Goal: Check status: Check status

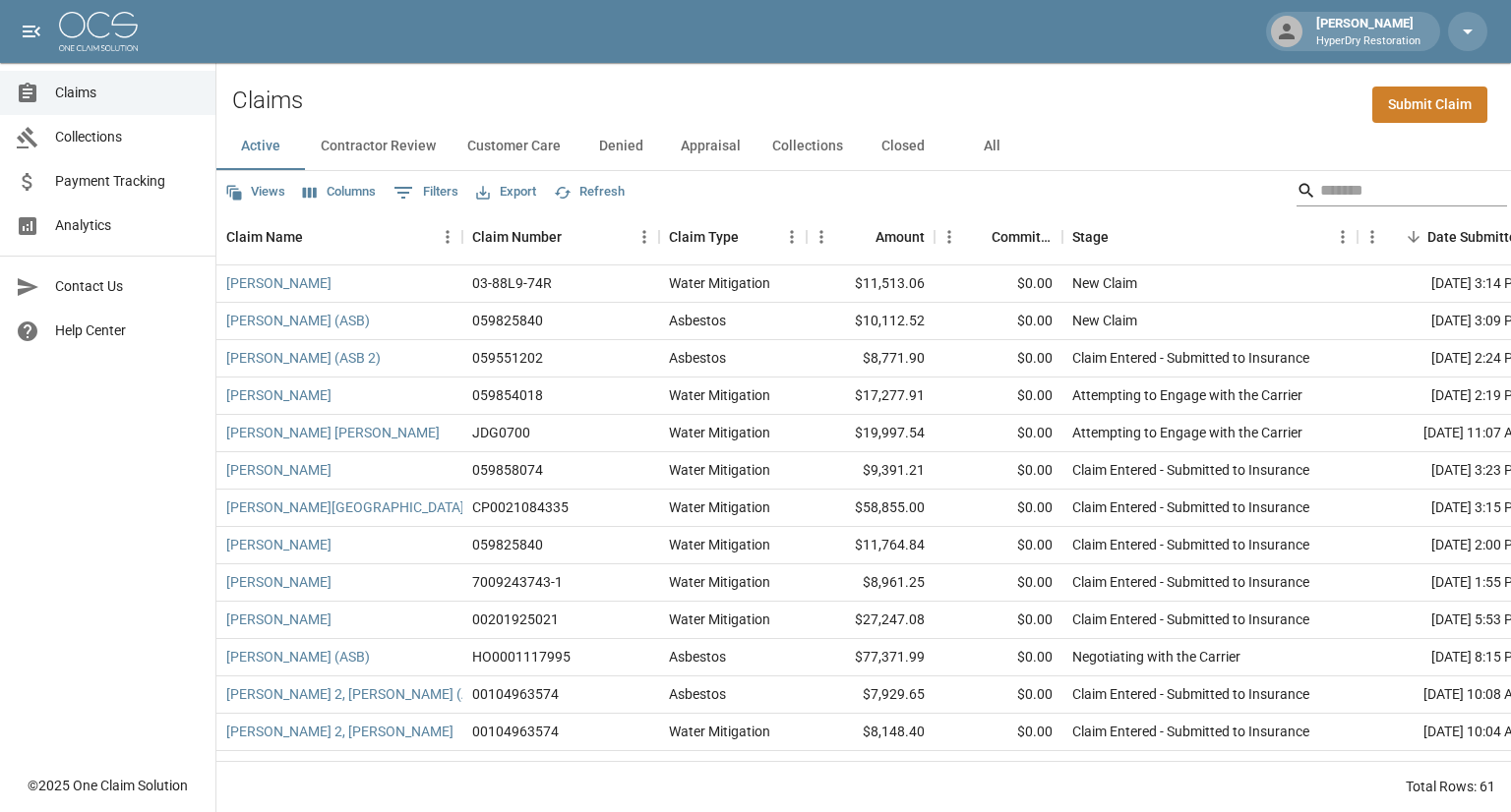
click at [1324, 191] on input "Search" at bounding box center [1398, 191] width 157 height 32
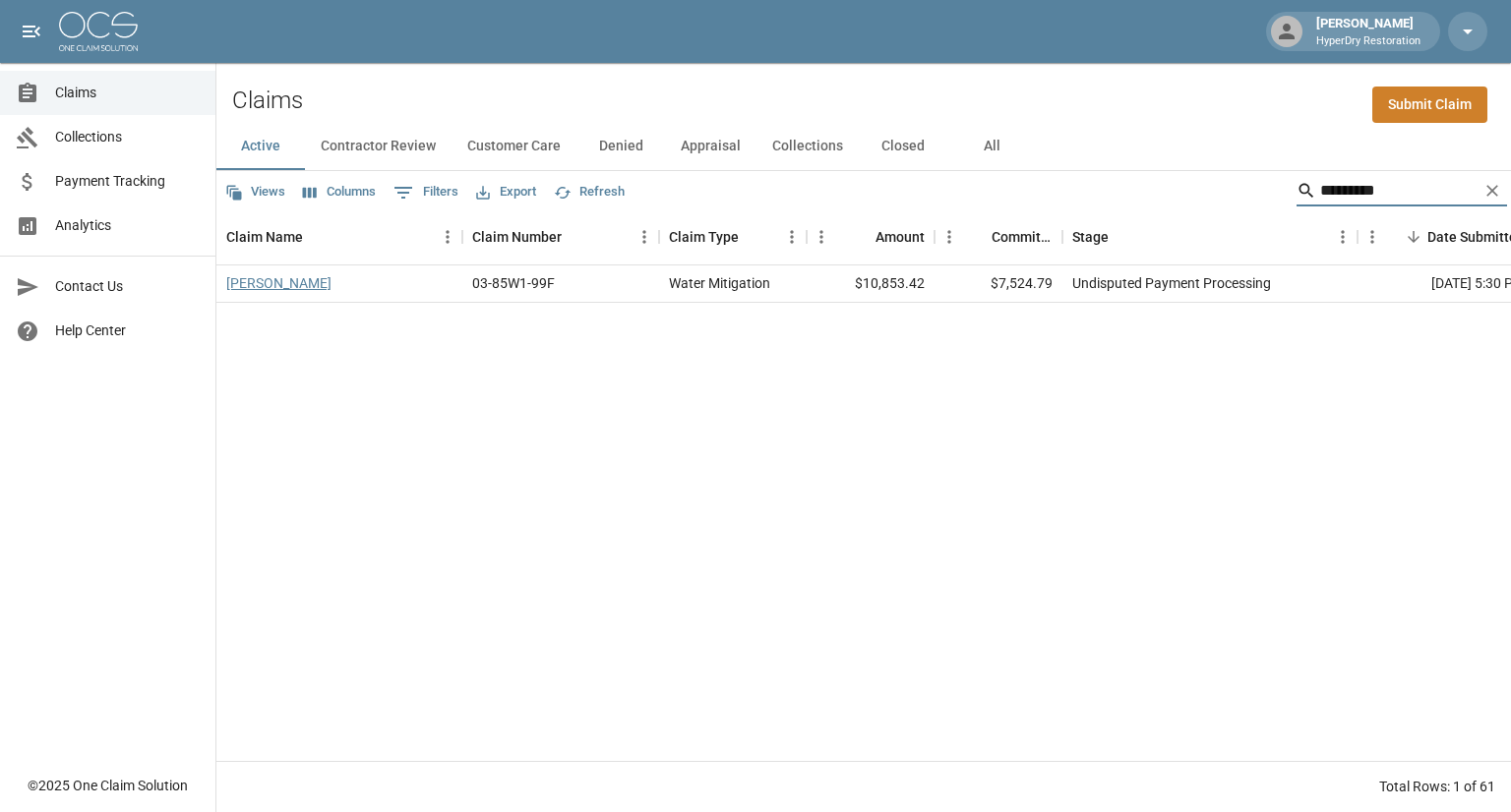
type input "*********"
click at [319, 288] on link "Linich, Jacqueline" at bounding box center [279, 284] width 106 height 20
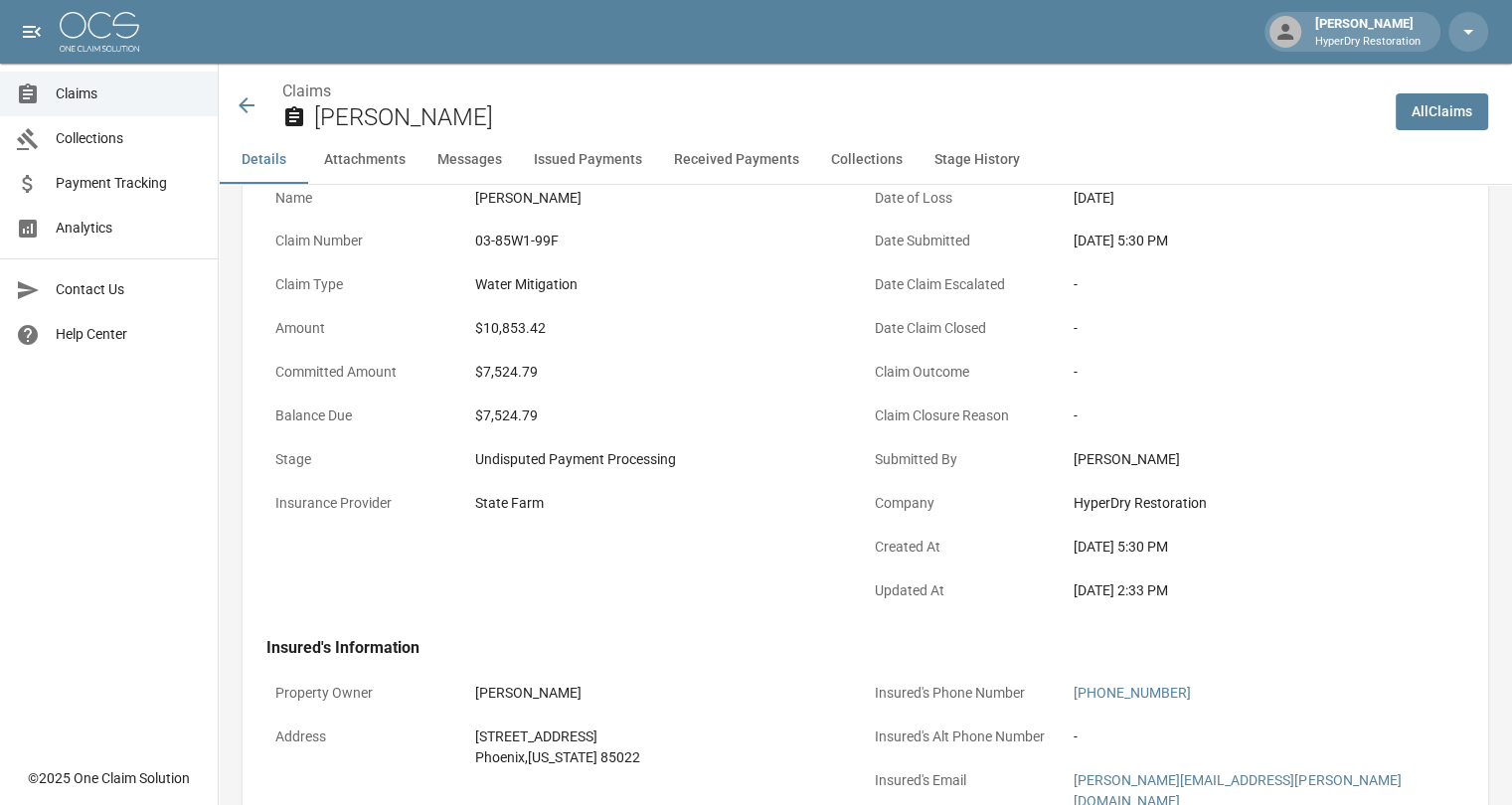
scroll to position [158, 0]
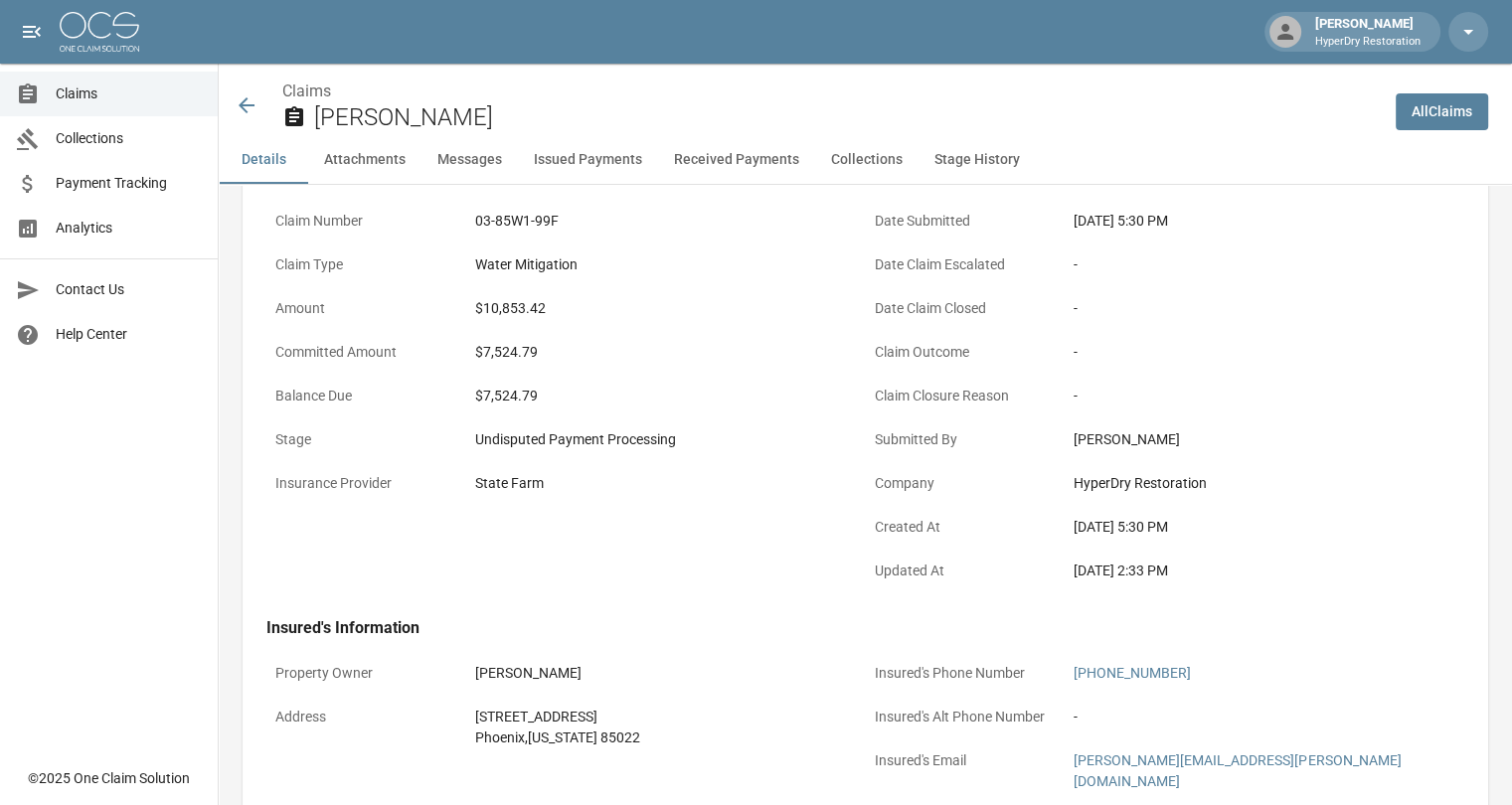
click at [600, 165] on button "Issued Payments" at bounding box center [588, 160] width 140 height 48
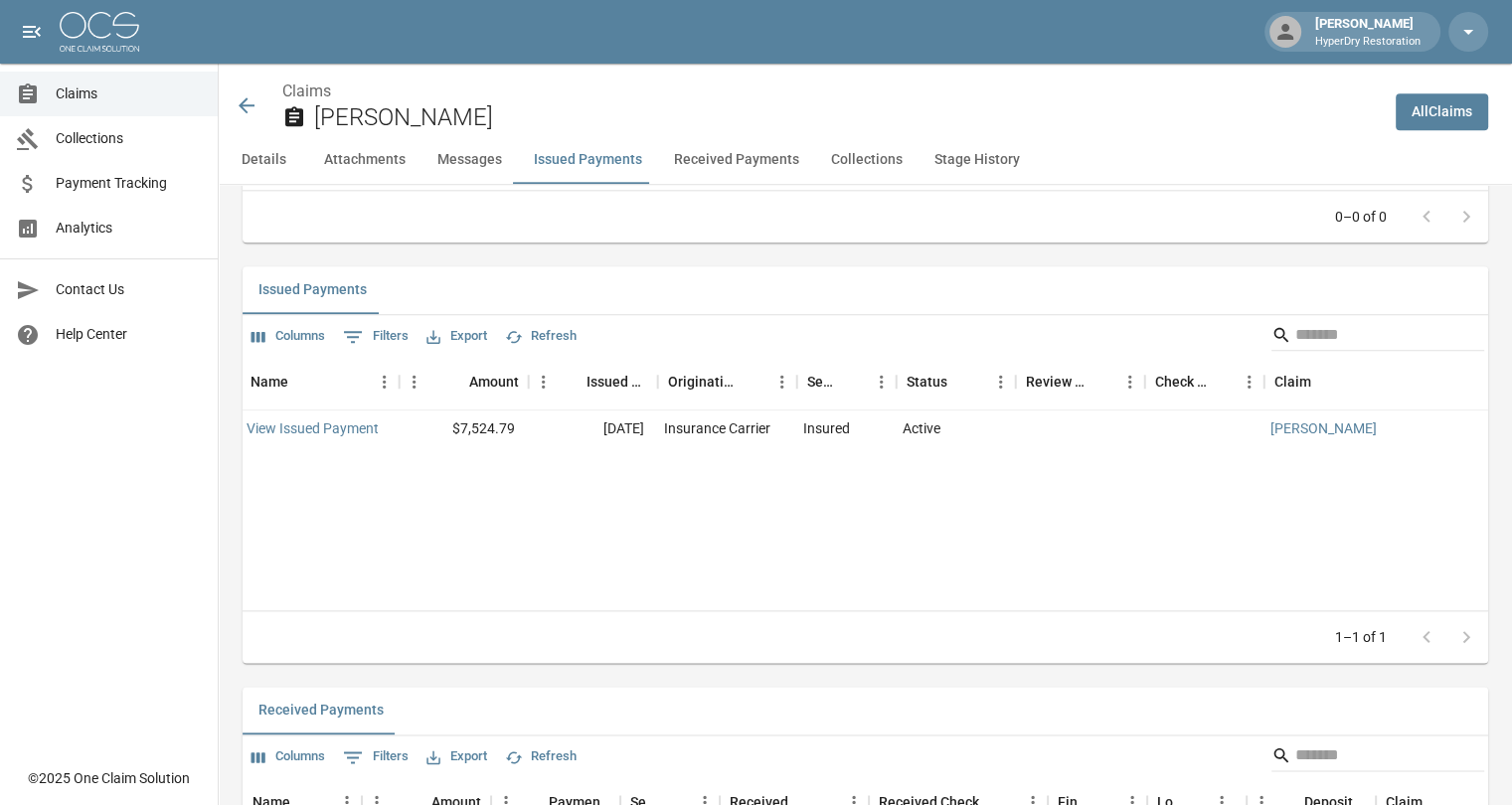
scroll to position [0, 0]
click at [373, 418] on link "View Issued Payment" at bounding box center [319, 428] width 132 height 20
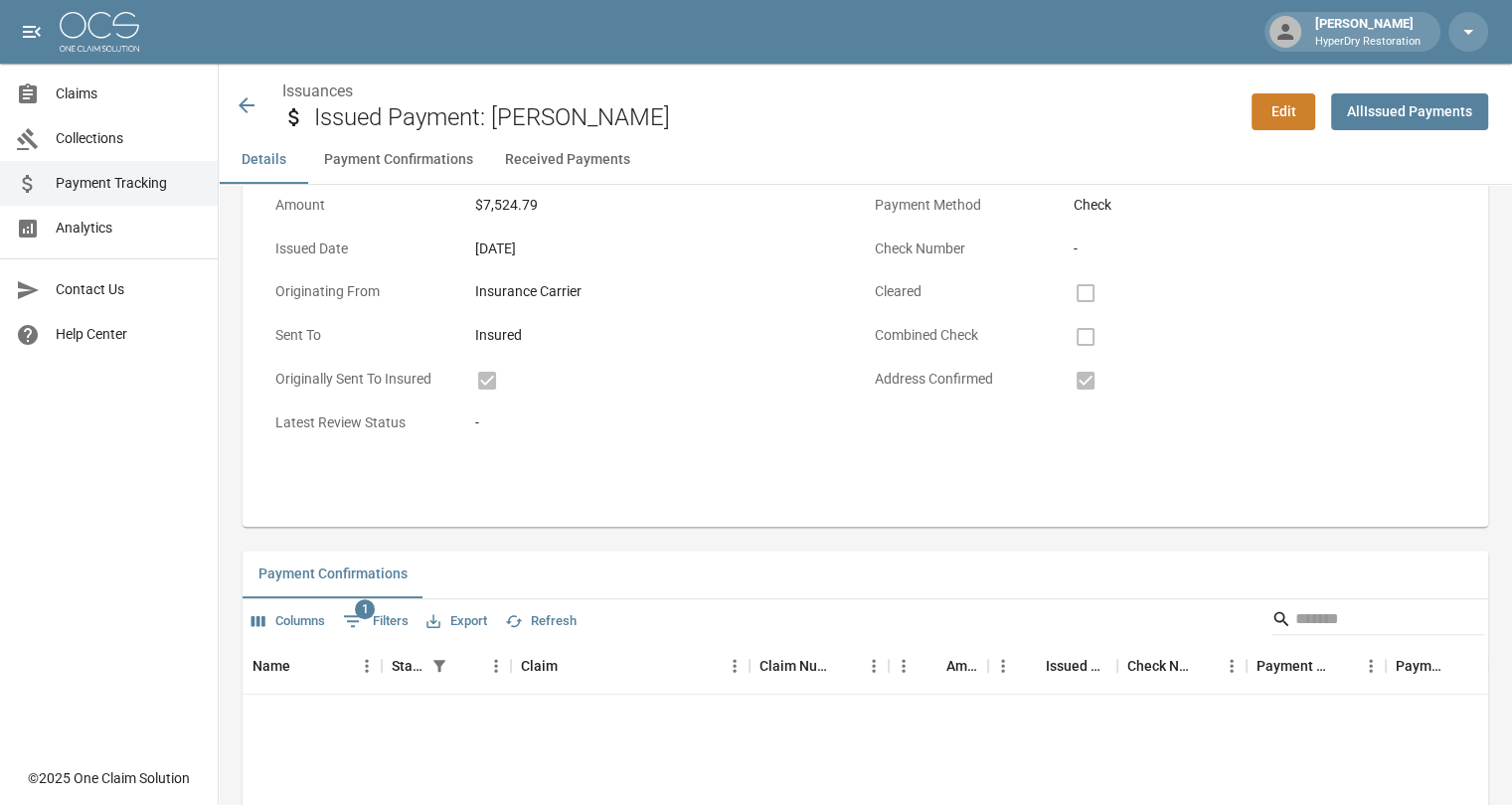
scroll to position [453, 0]
click at [248, 107] on icon at bounding box center [247, 106] width 16 height 16
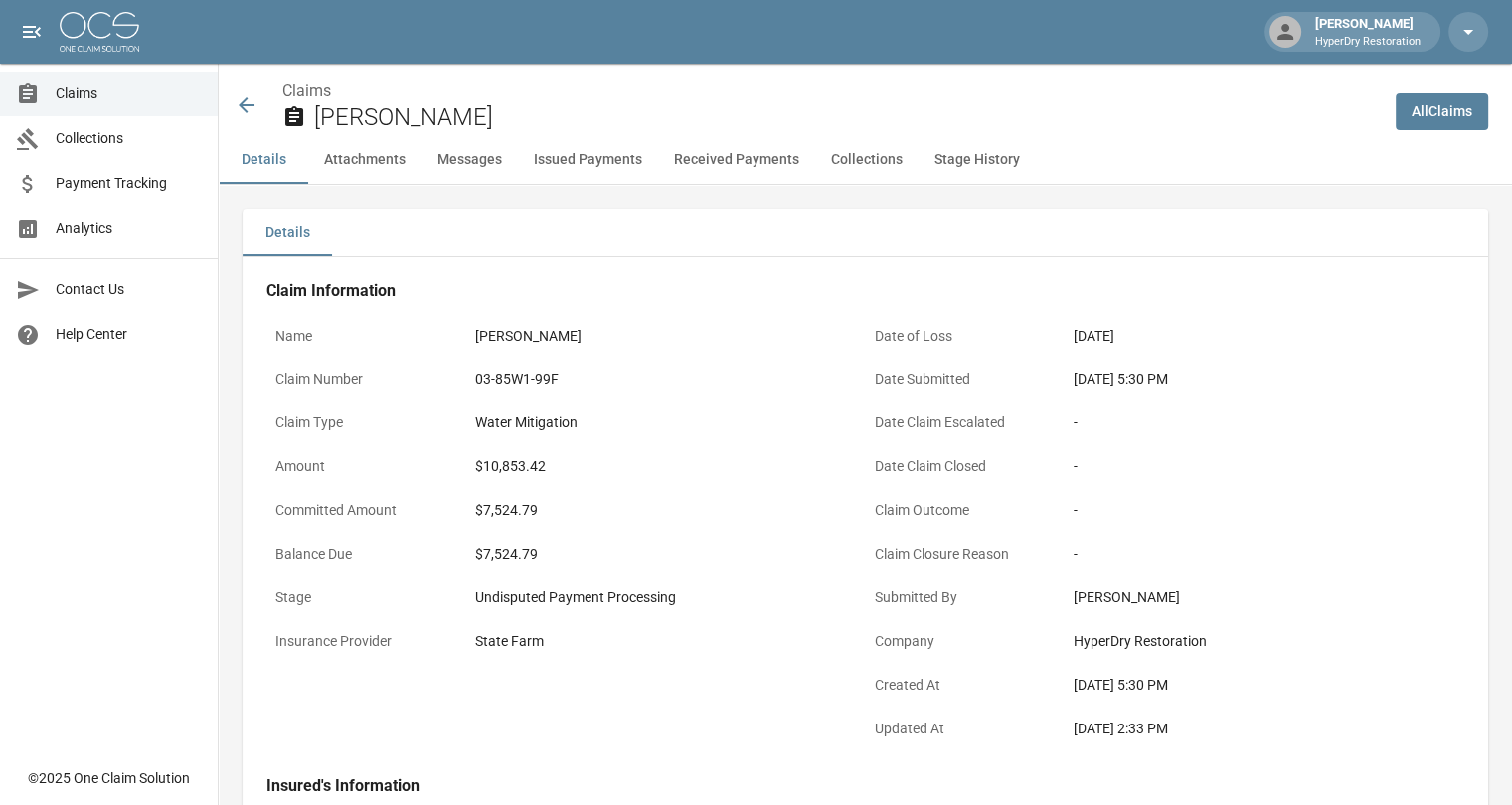
click at [251, 109] on icon at bounding box center [247, 106] width 24 height 24
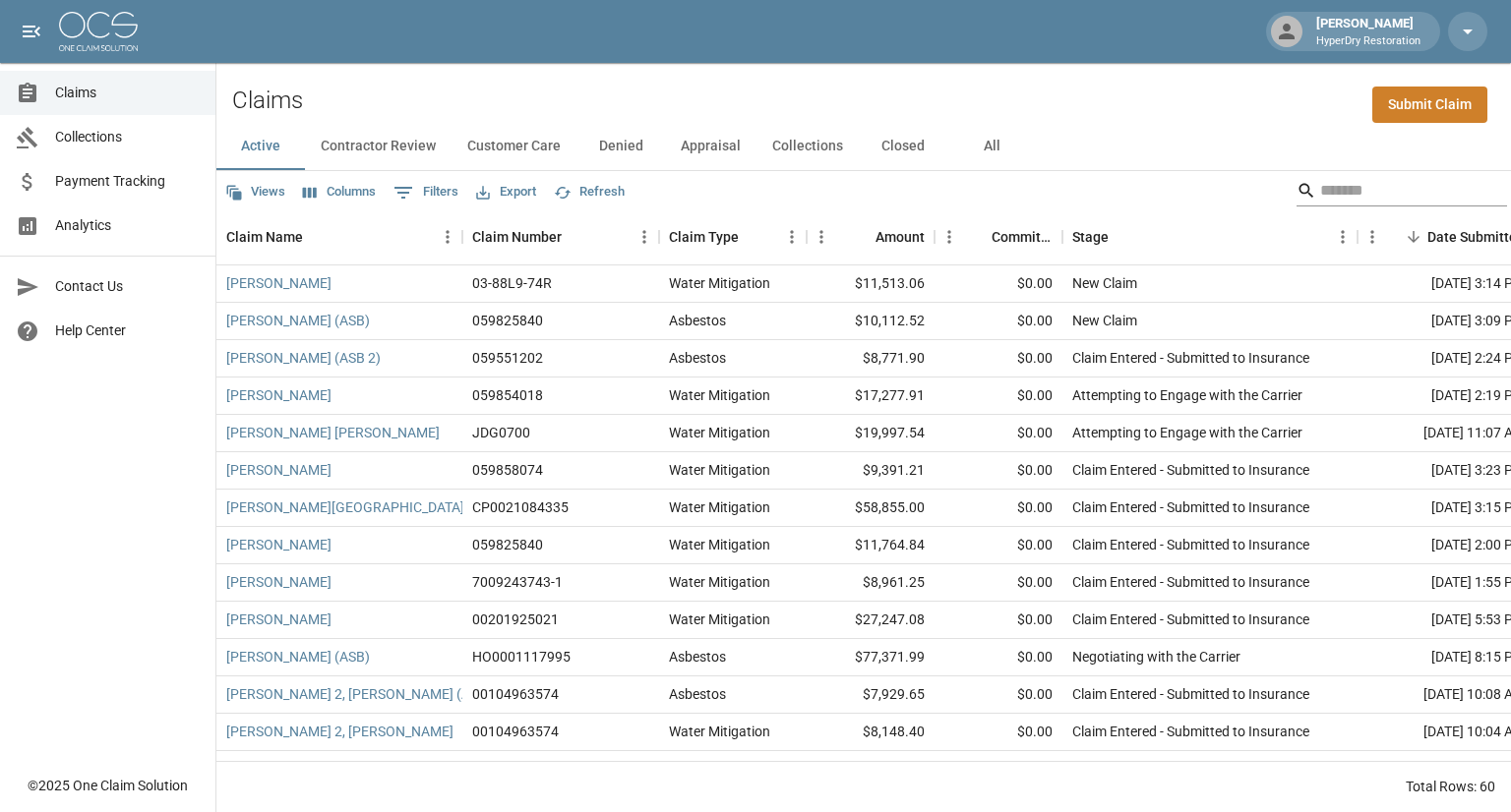
click at [1320, 192] on input "Search" at bounding box center [1398, 191] width 157 height 32
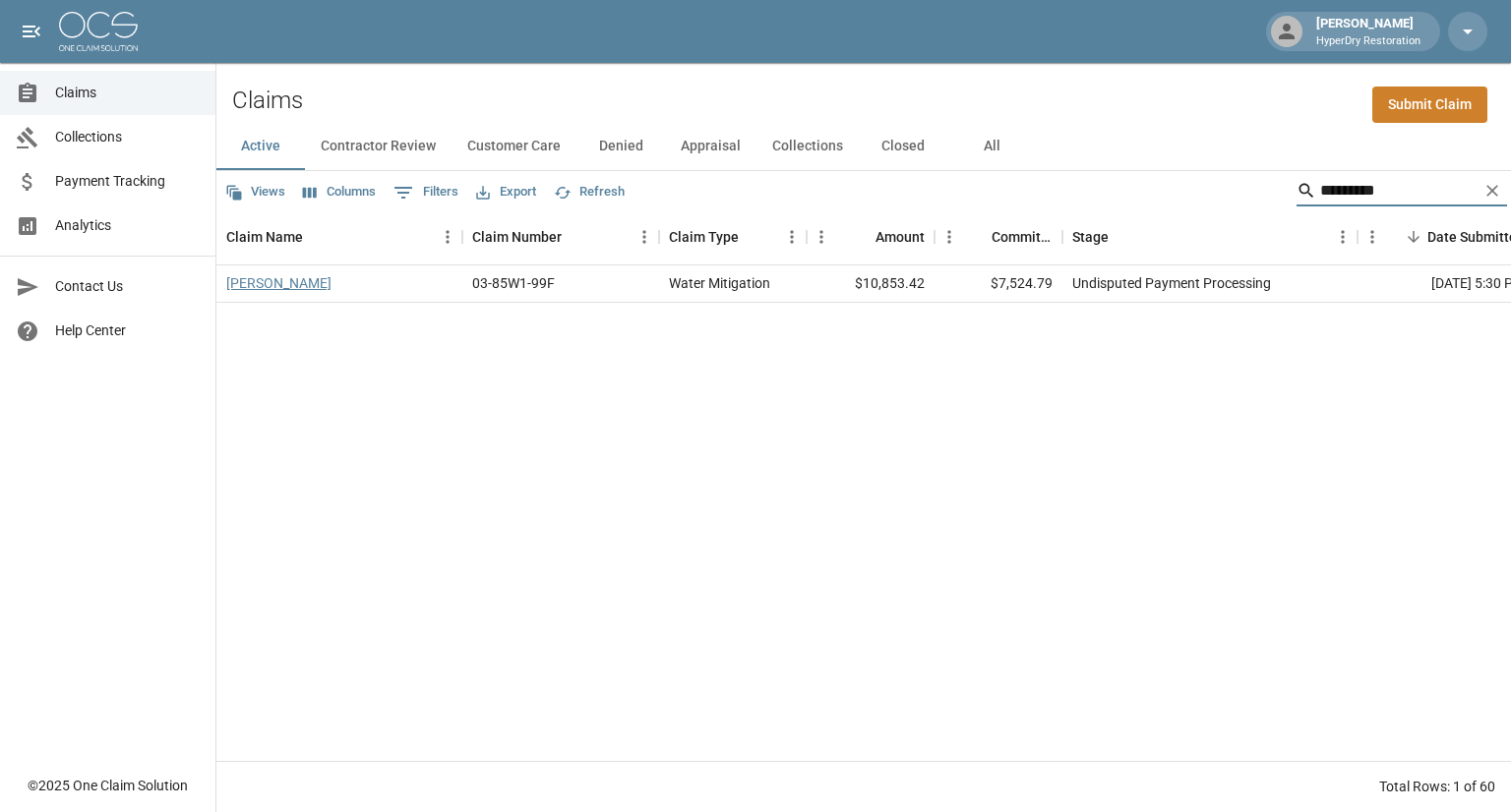
type input "*********"
click at [276, 282] on link "Linich, Jacqueline" at bounding box center [279, 284] width 106 height 20
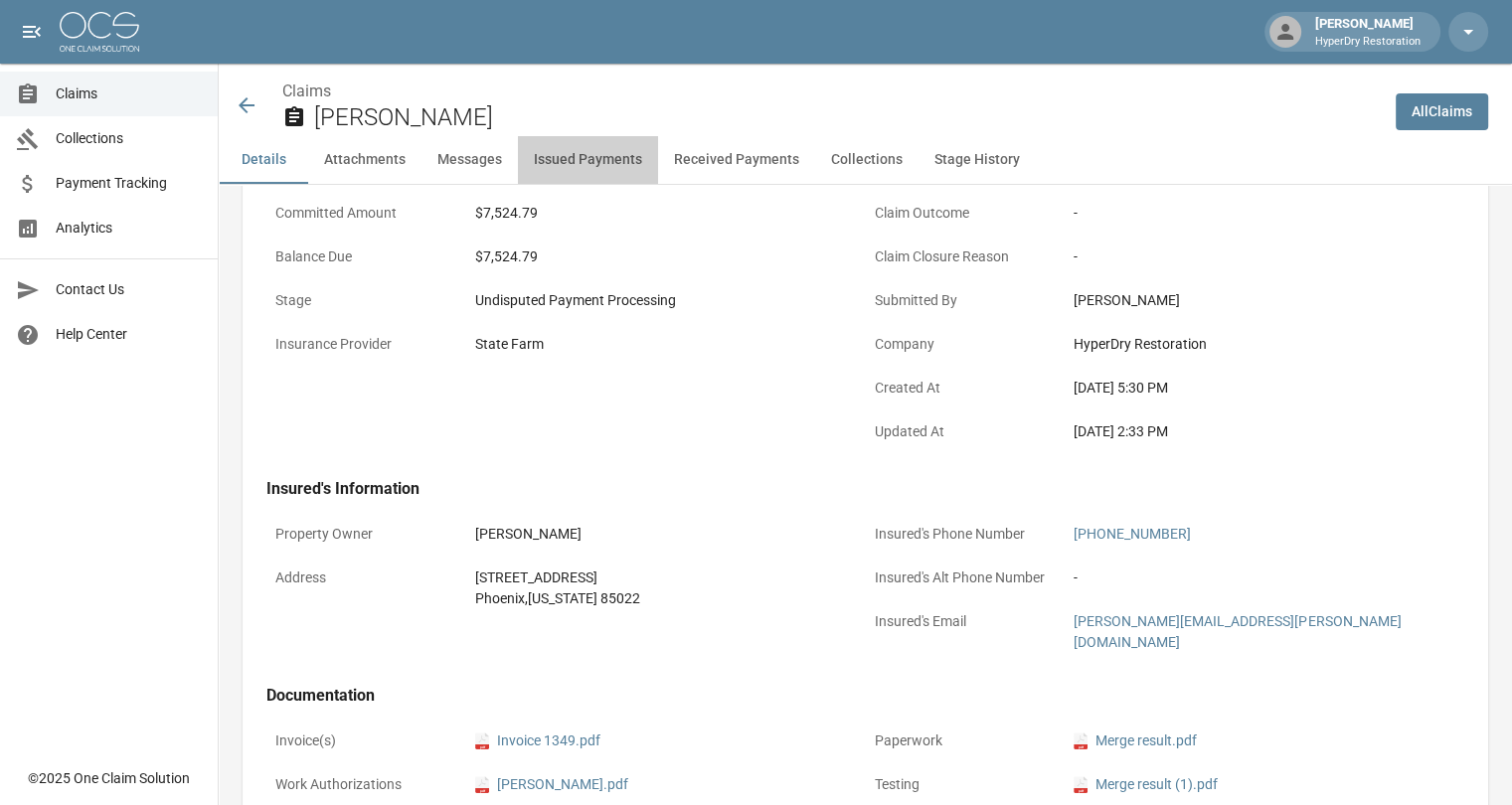
click at [592, 164] on button "Issued Payments" at bounding box center [588, 160] width 140 height 48
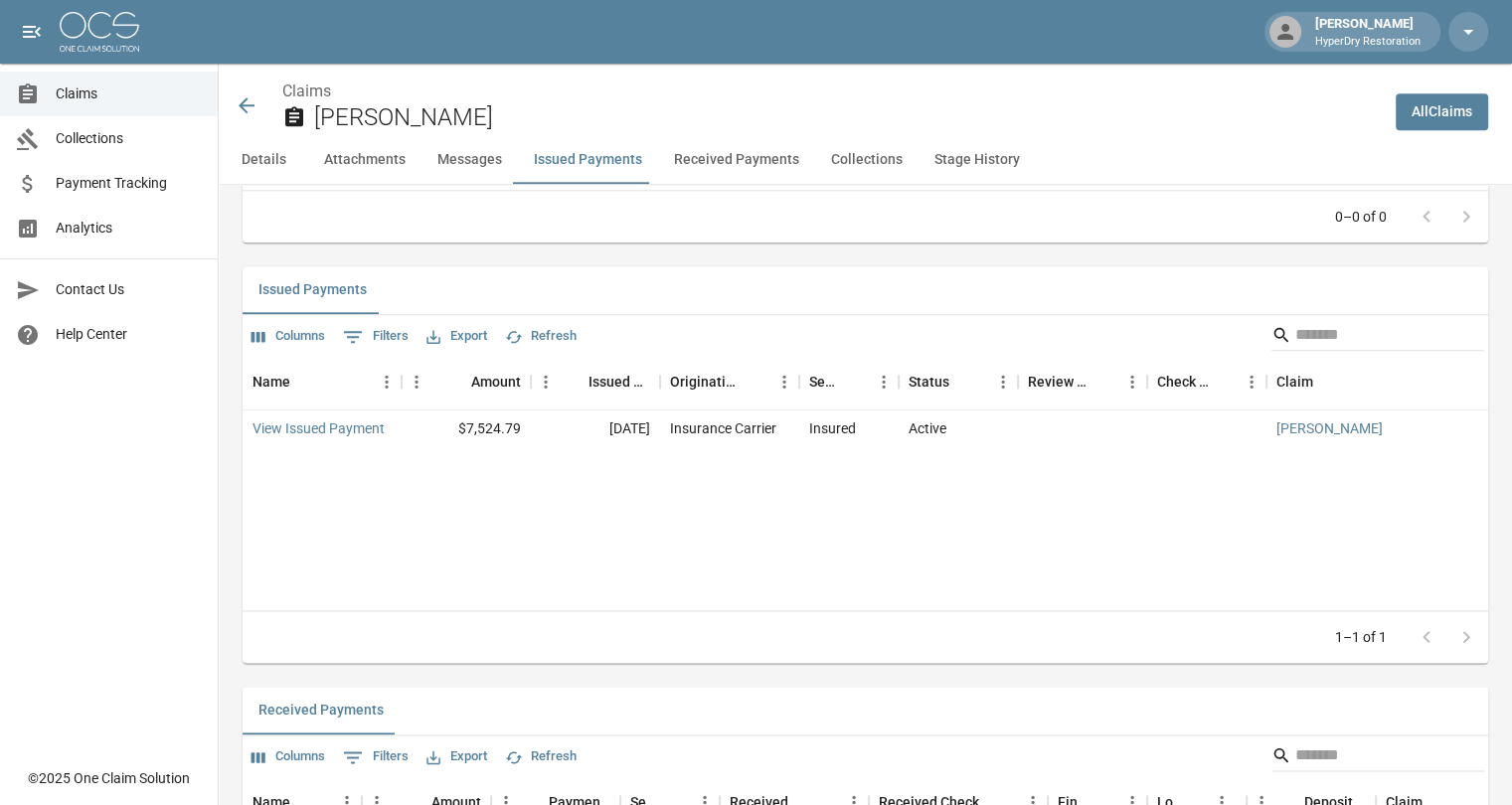
click at [728, 164] on button "Received Payments" at bounding box center [736, 160] width 157 height 48
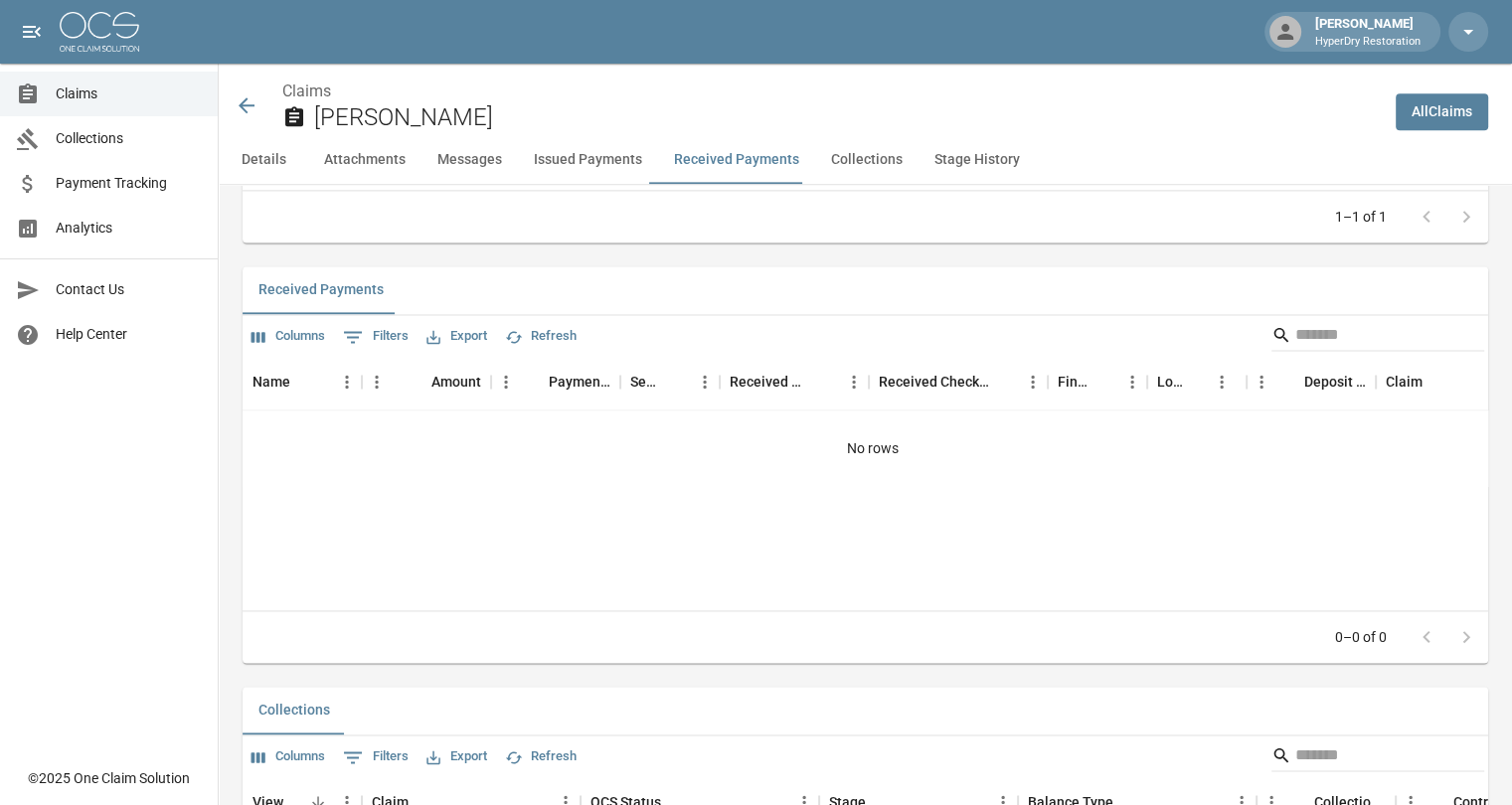
click at [580, 165] on button "Issued Payments" at bounding box center [588, 160] width 140 height 48
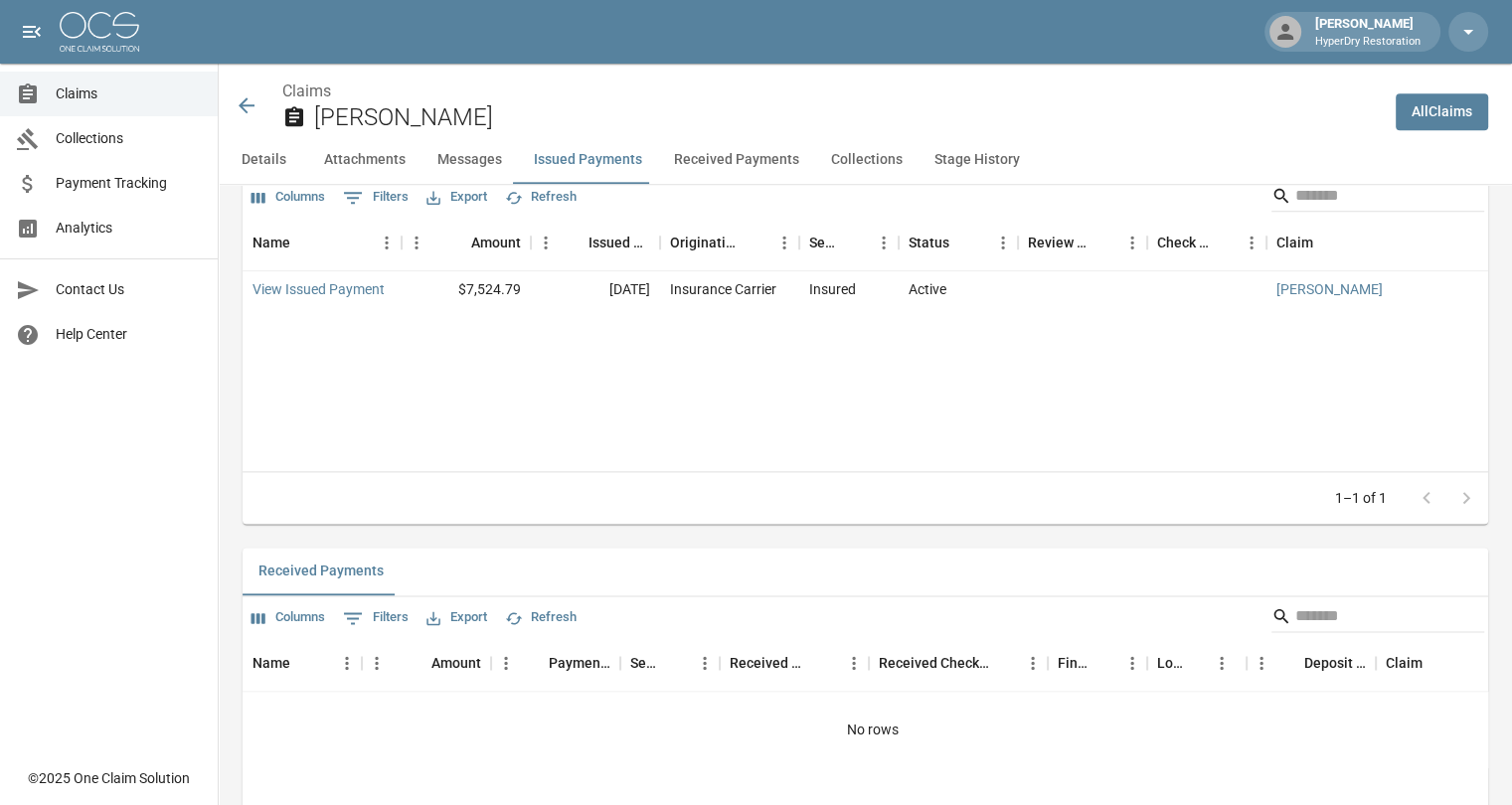
scroll to position [2353, 0]
click at [724, 161] on button "Received Payments" at bounding box center [736, 160] width 157 height 48
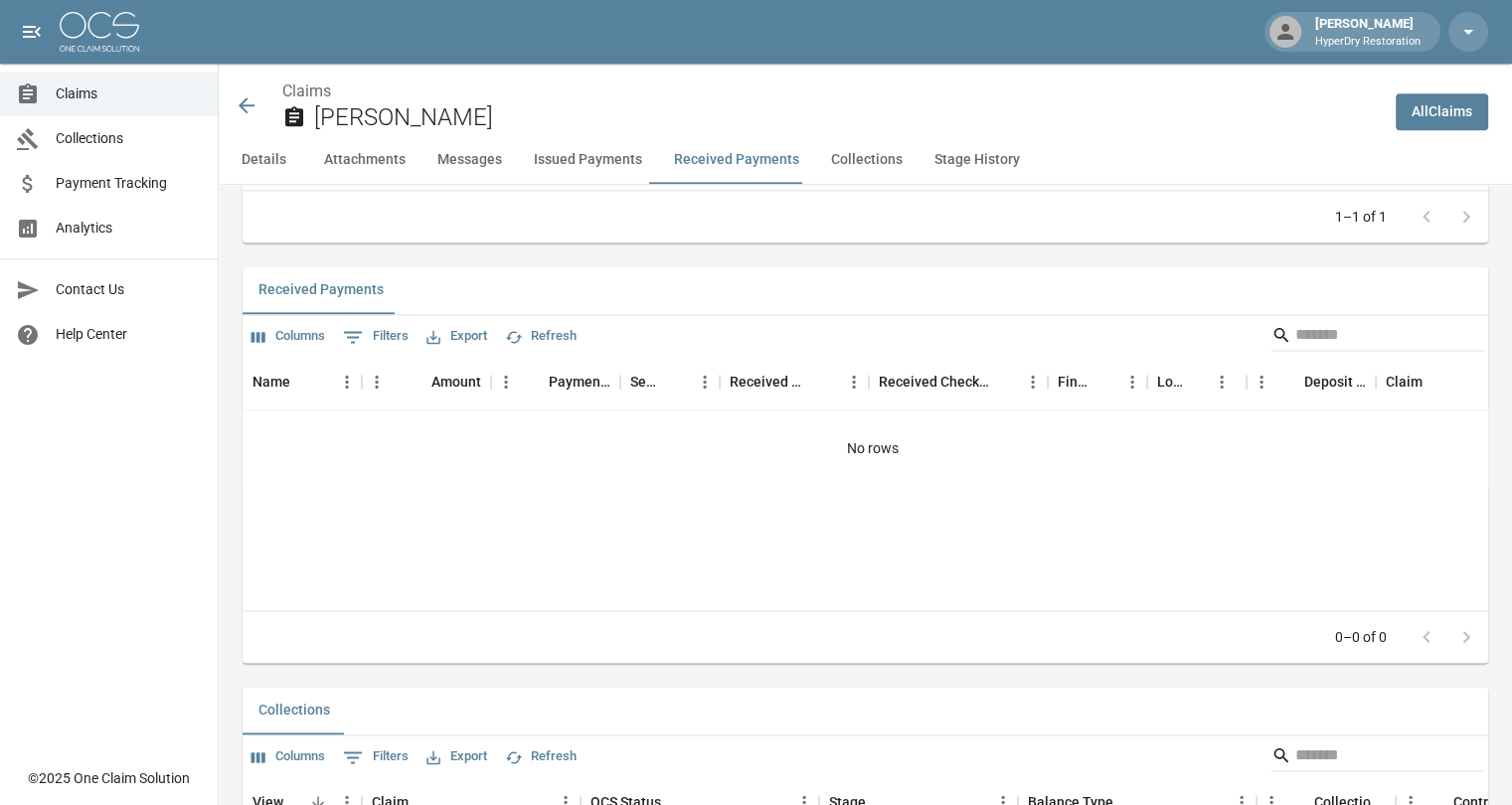
click at [584, 154] on button "Issued Payments" at bounding box center [588, 160] width 140 height 48
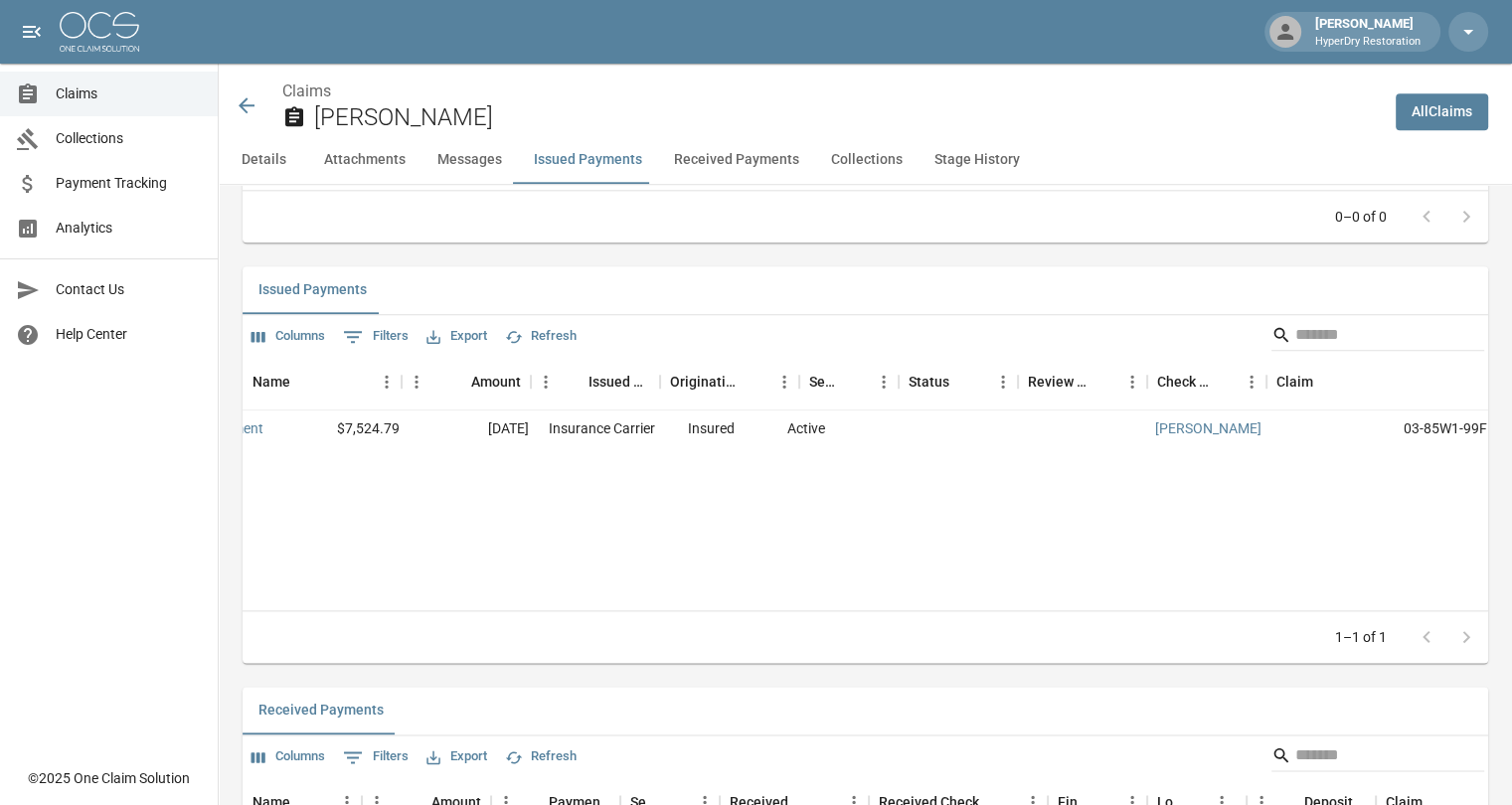
scroll to position [0, 0]
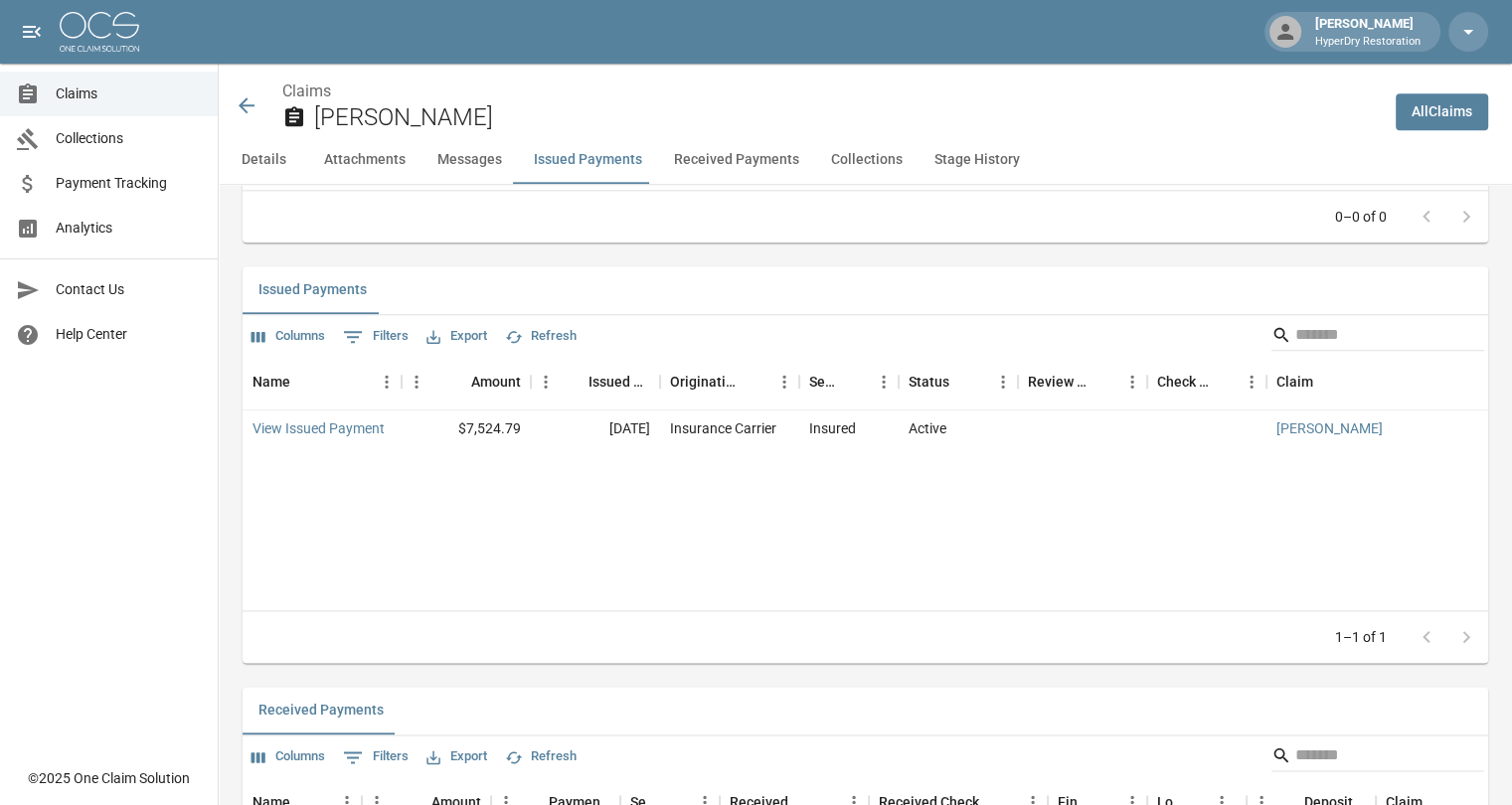
click at [255, 113] on icon at bounding box center [247, 106] width 24 height 24
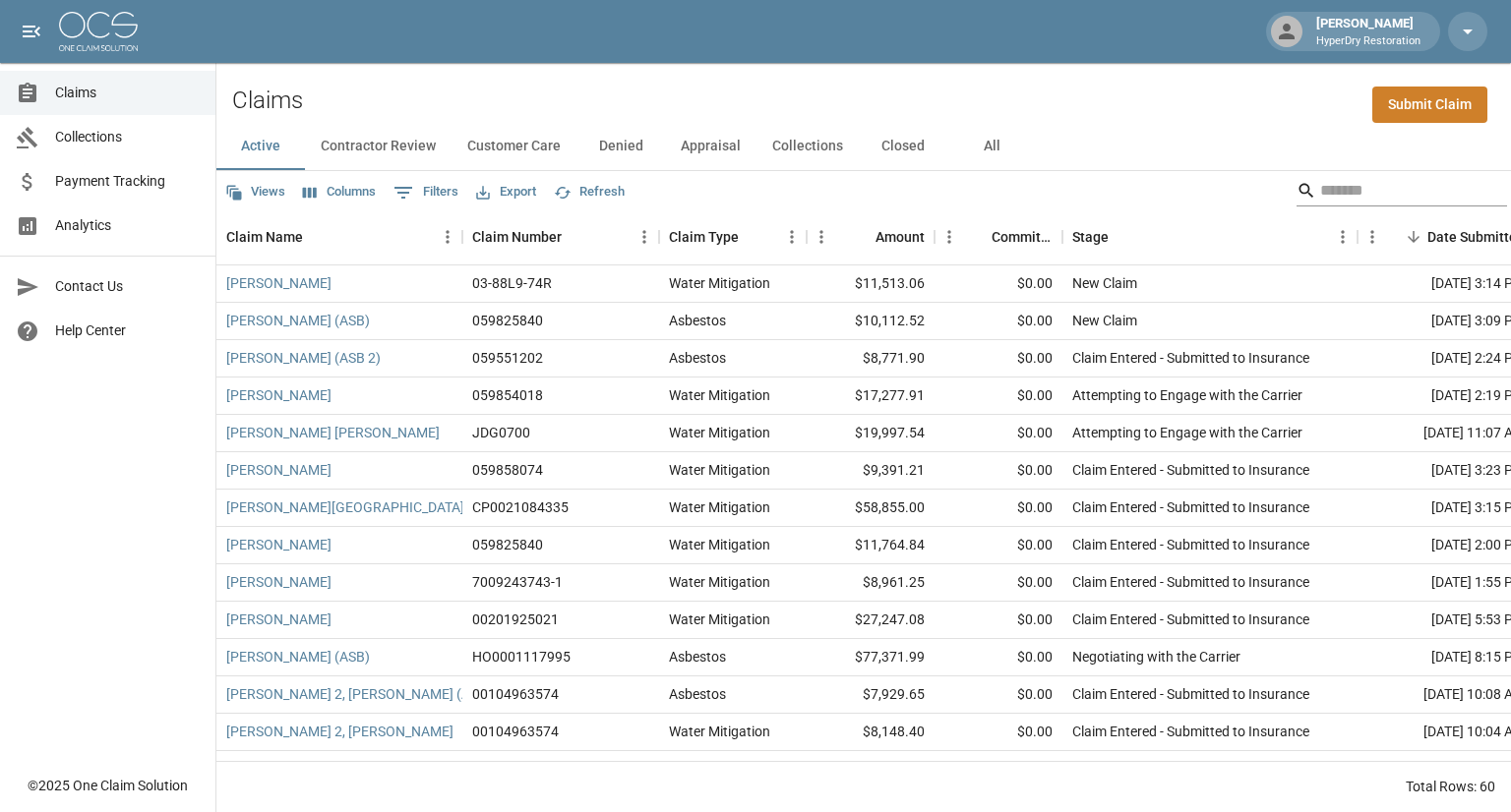
click at [1344, 178] on input "Search" at bounding box center [1398, 191] width 157 height 32
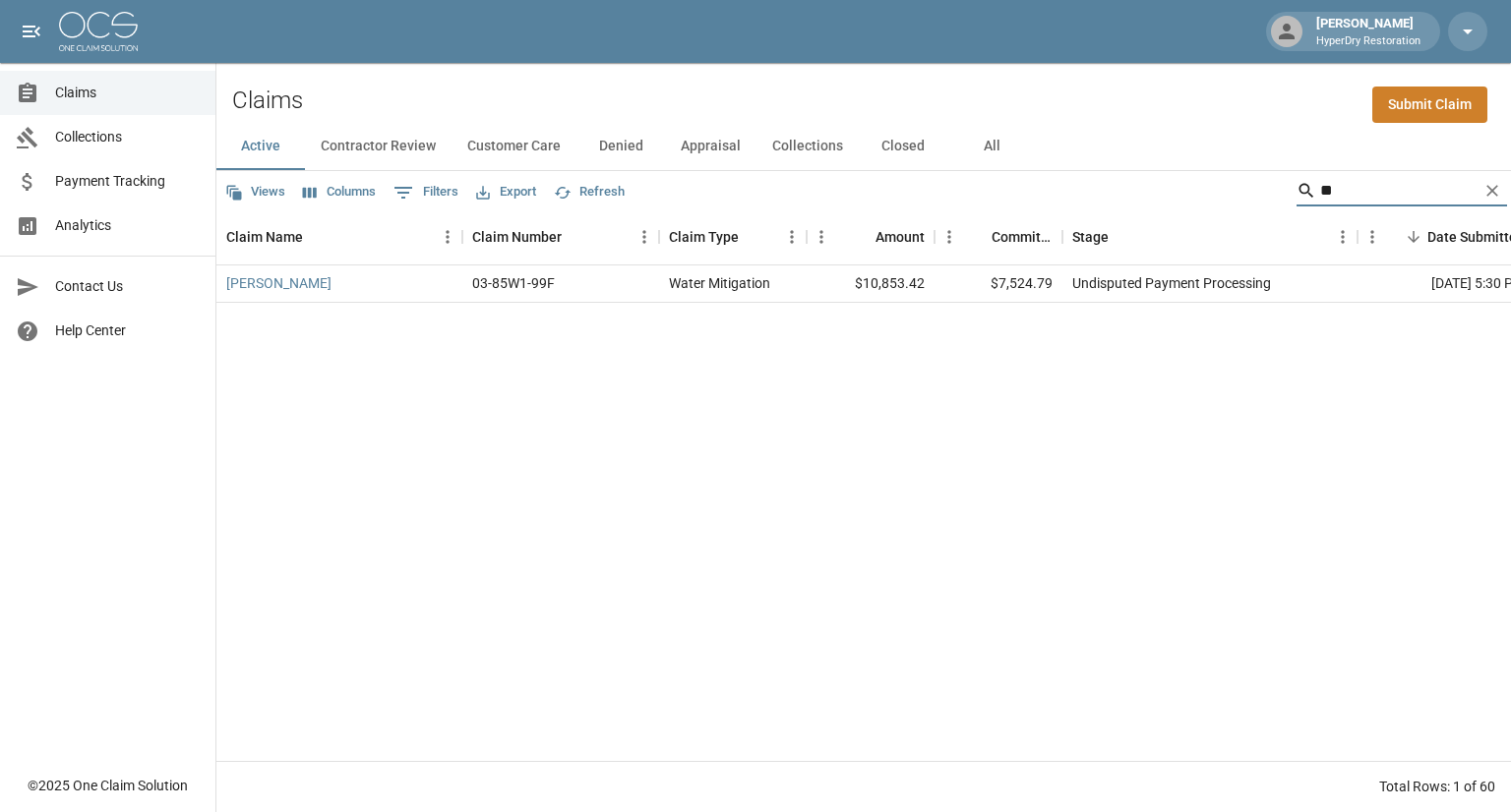
type input "*"
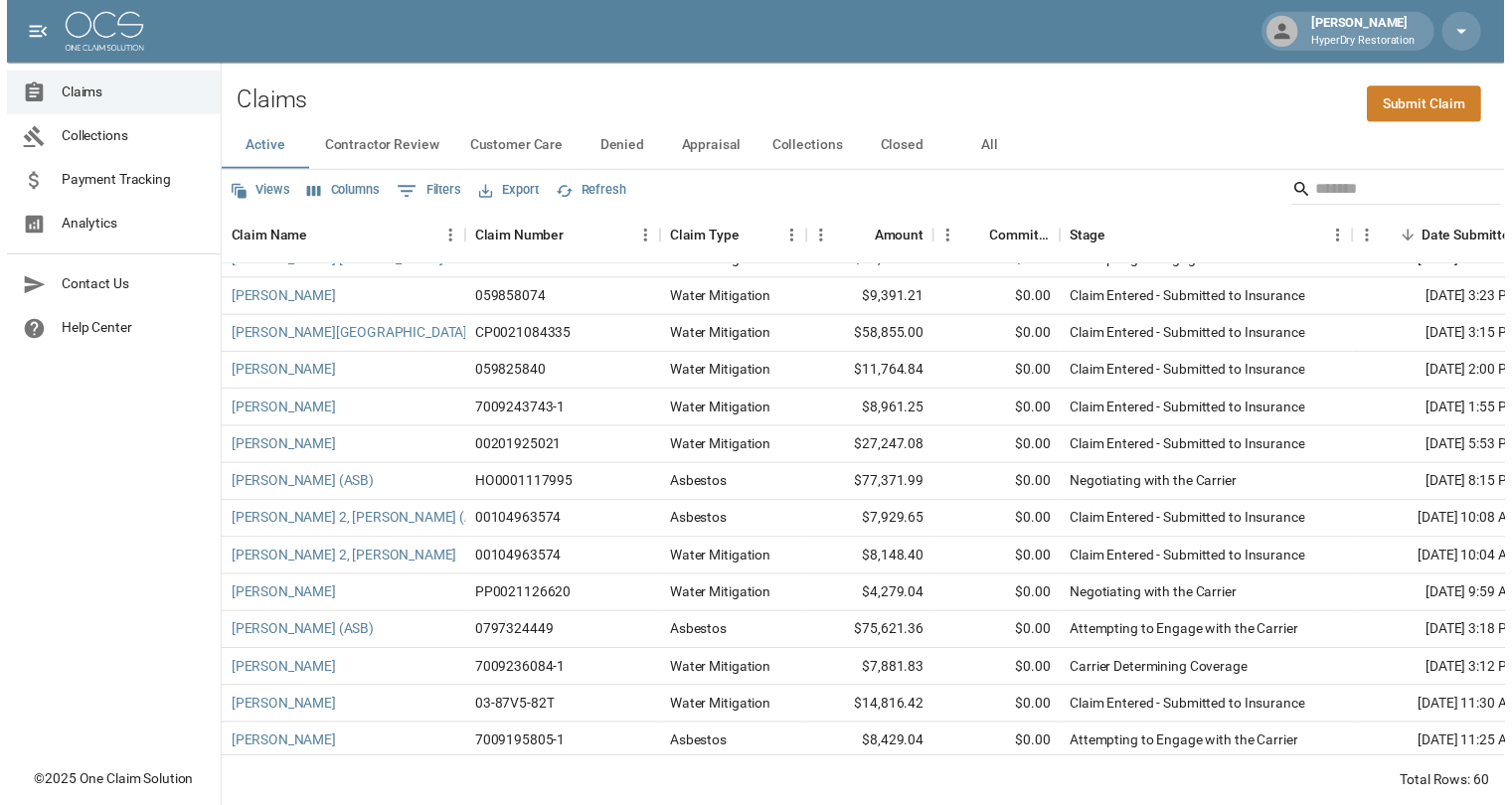
scroll to position [173, 0]
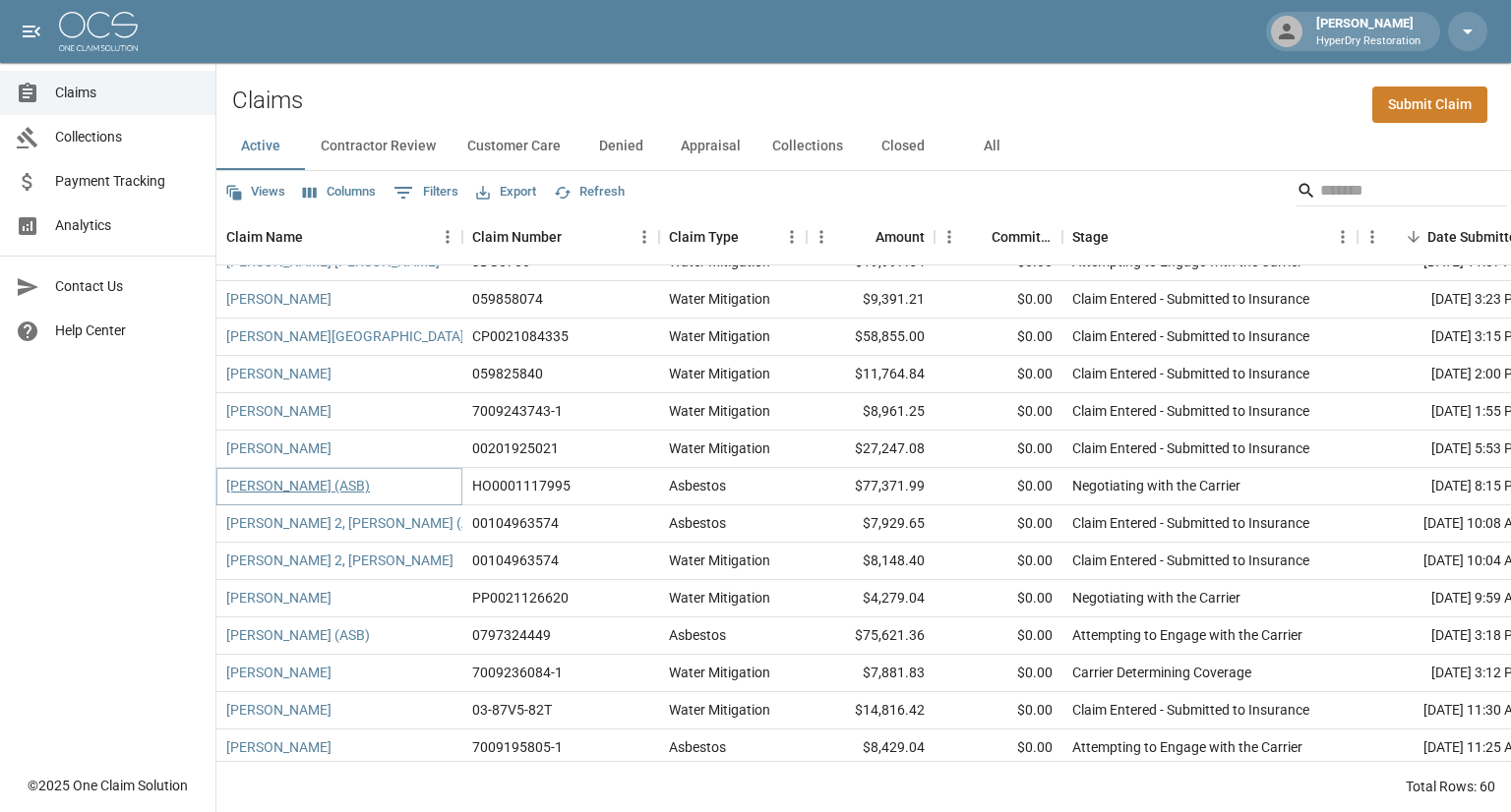
click at [313, 487] on link "[PERSON_NAME] (ASB)" at bounding box center [297, 486] width 143 height 20
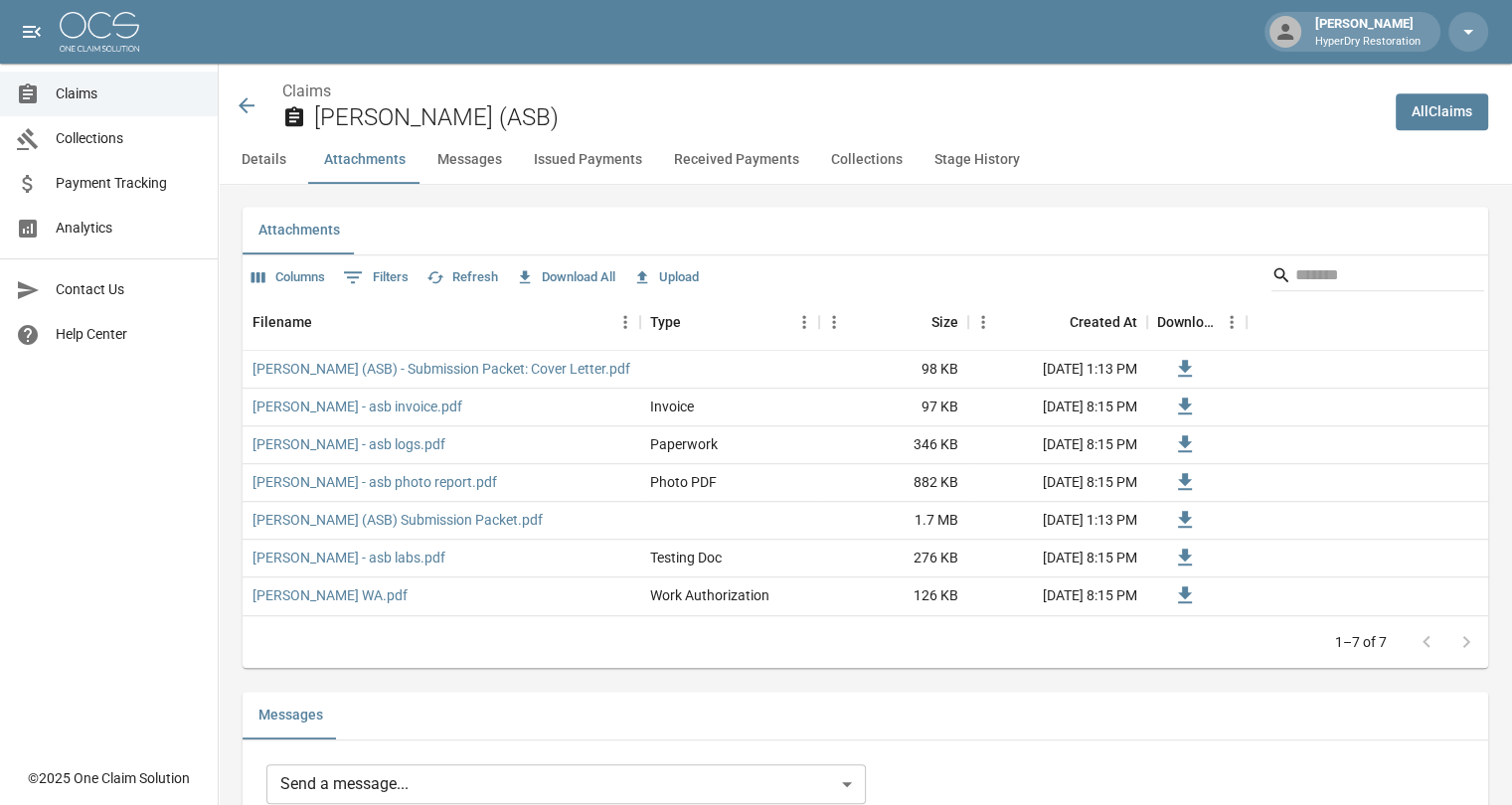
scroll to position [1133, 0]
click at [249, 102] on icon at bounding box center [247, 106] width 24 height 24
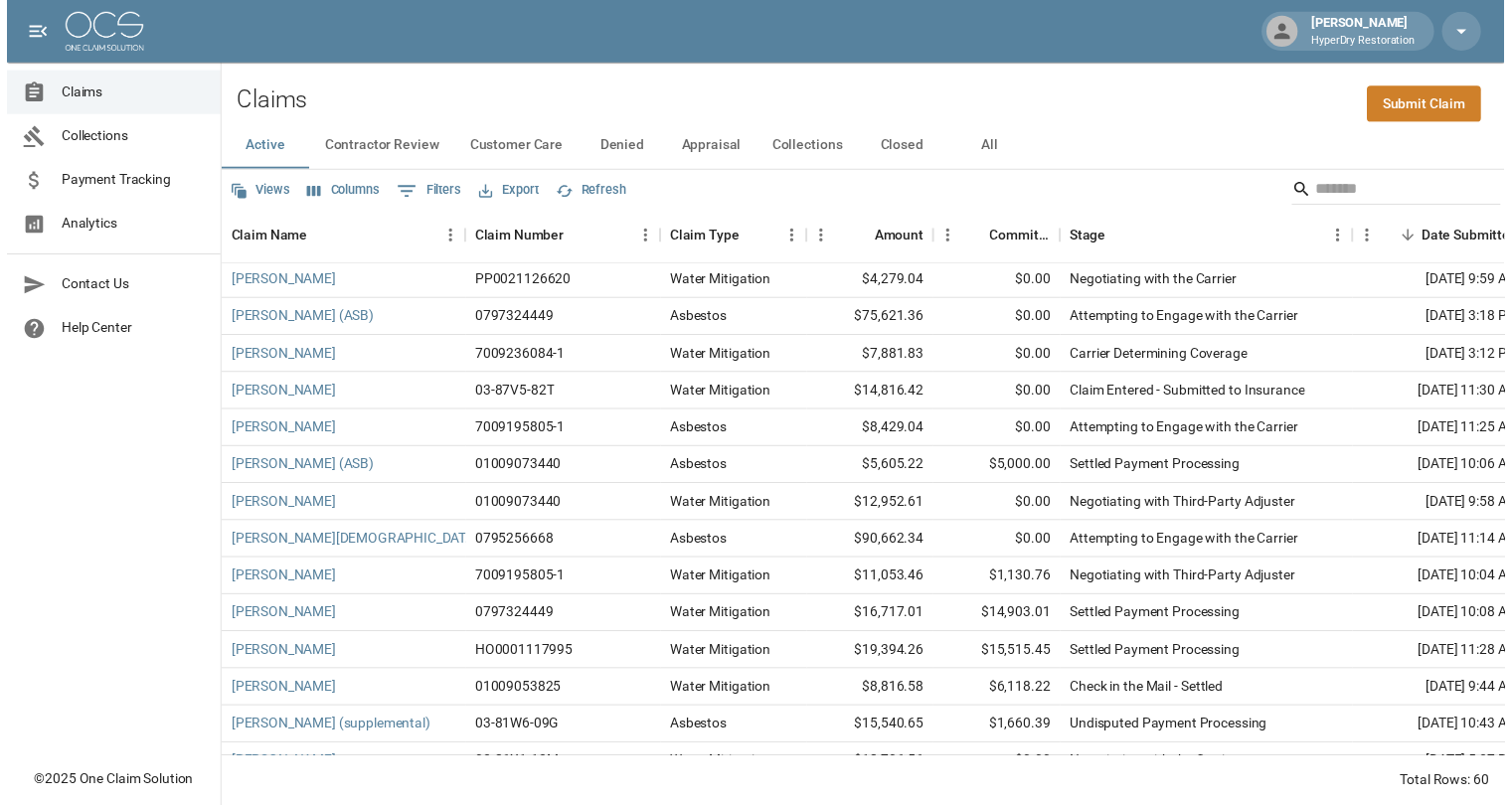
scroll to position [513, 0]
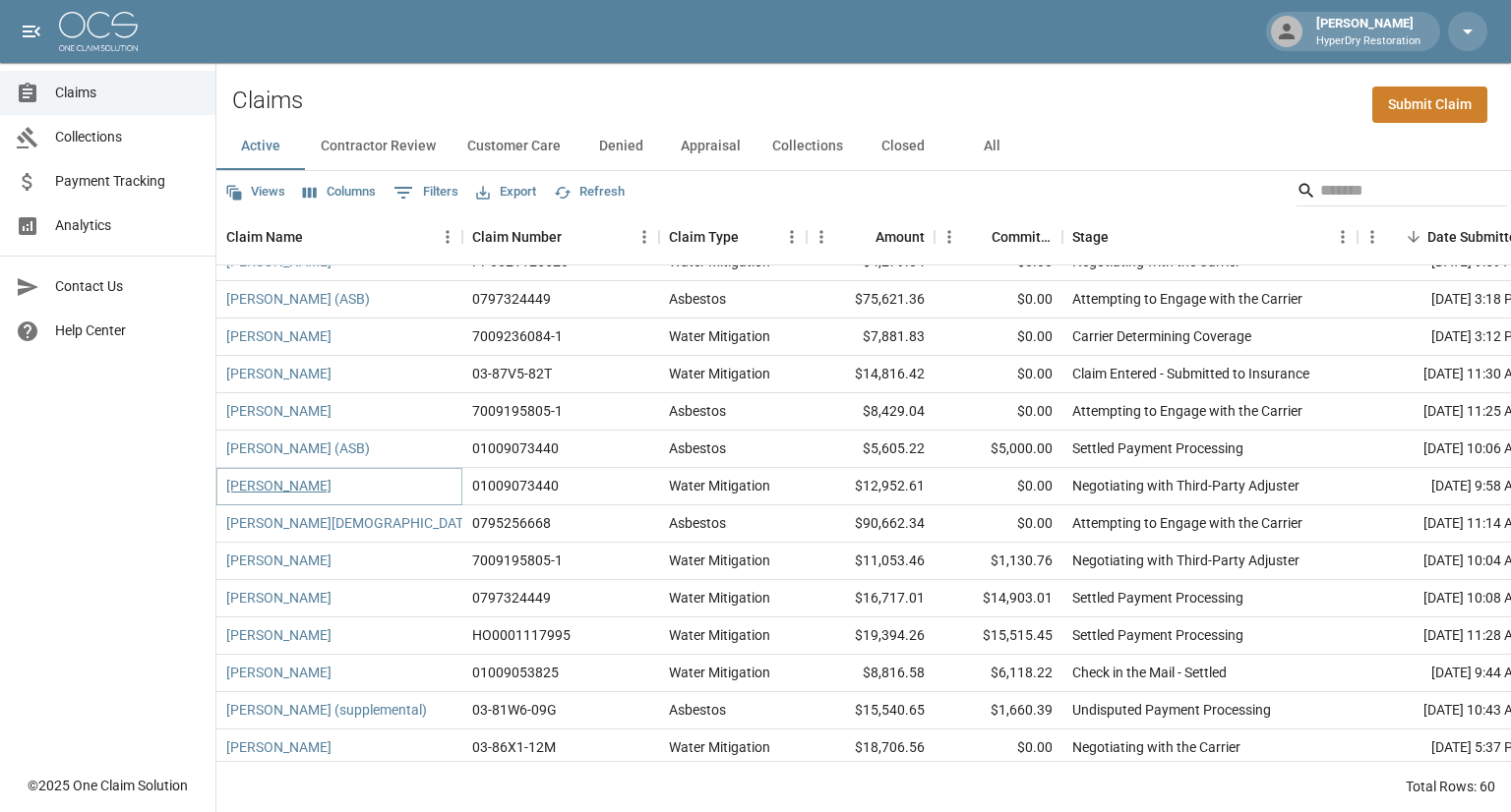
click at [298, 488] on link "[PERSON_NAME]" at bounding box center [279, 486] width 106 height 20
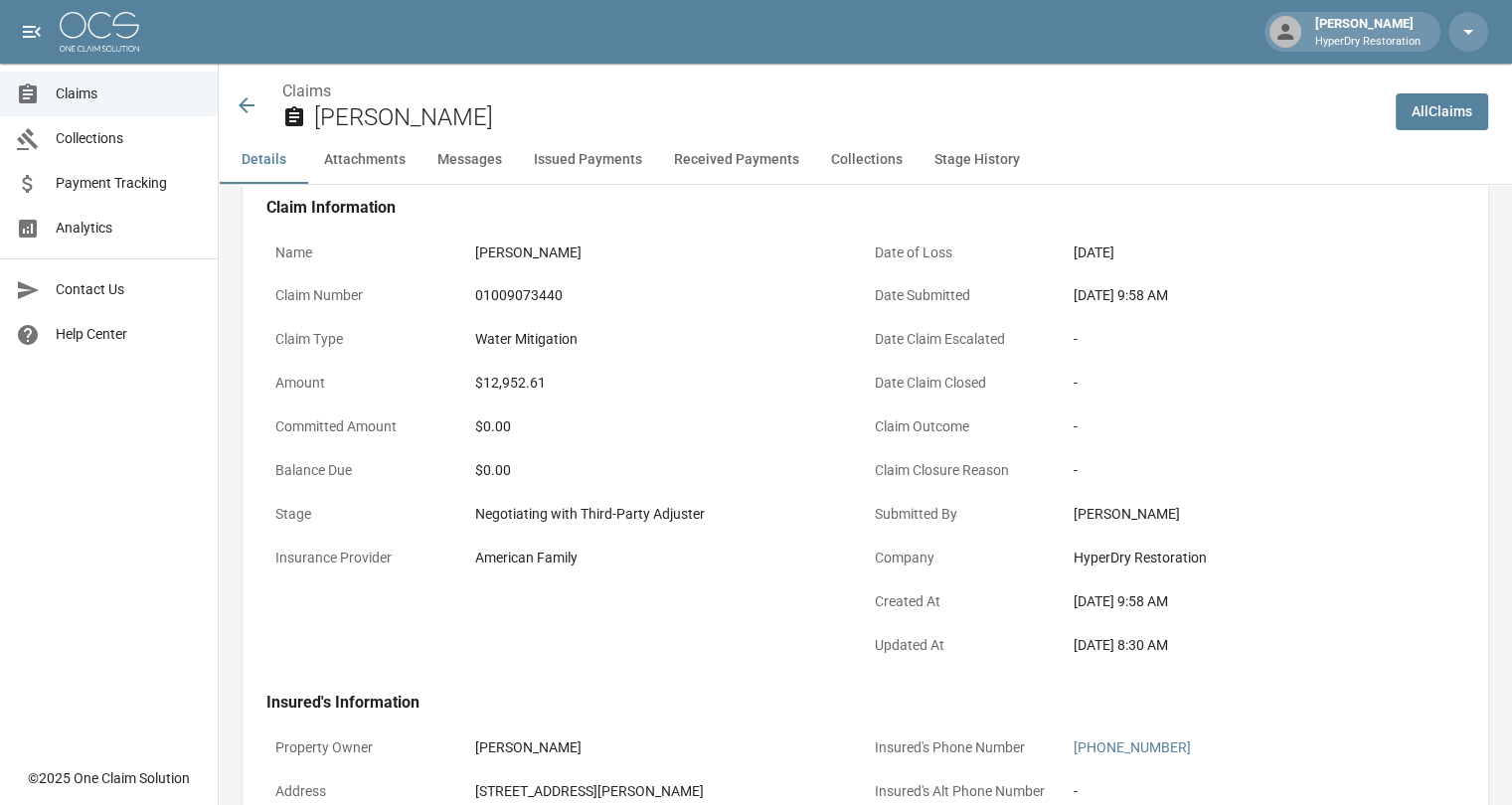
scroll to position [84, 0]
click at [109, 149] on link "Collections" at bounding box center [109, 138] width 218 height 45
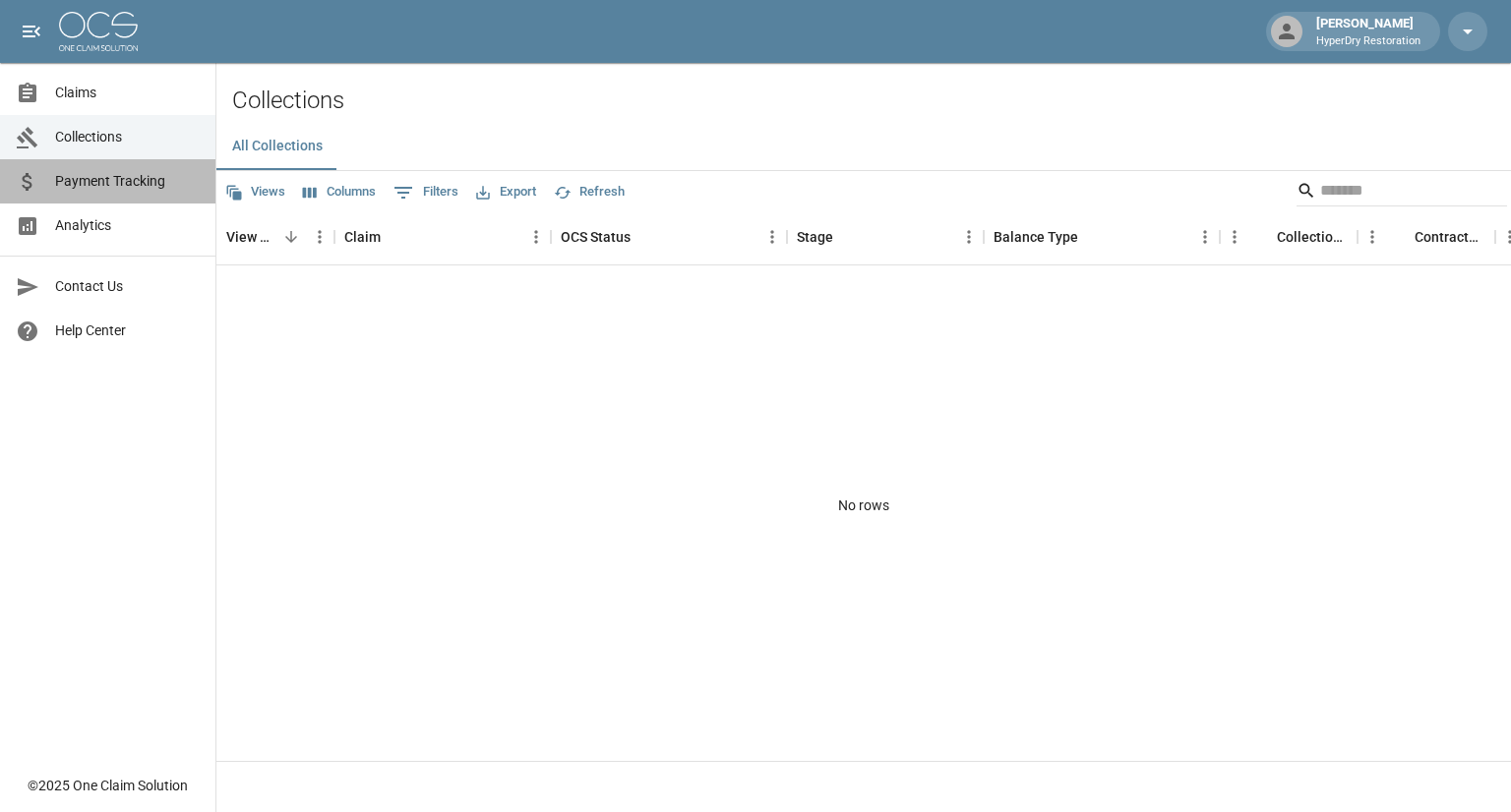
click at [95, 181] on span "Payment Tracking" at bounding box center [127, 181] width 144 height 21
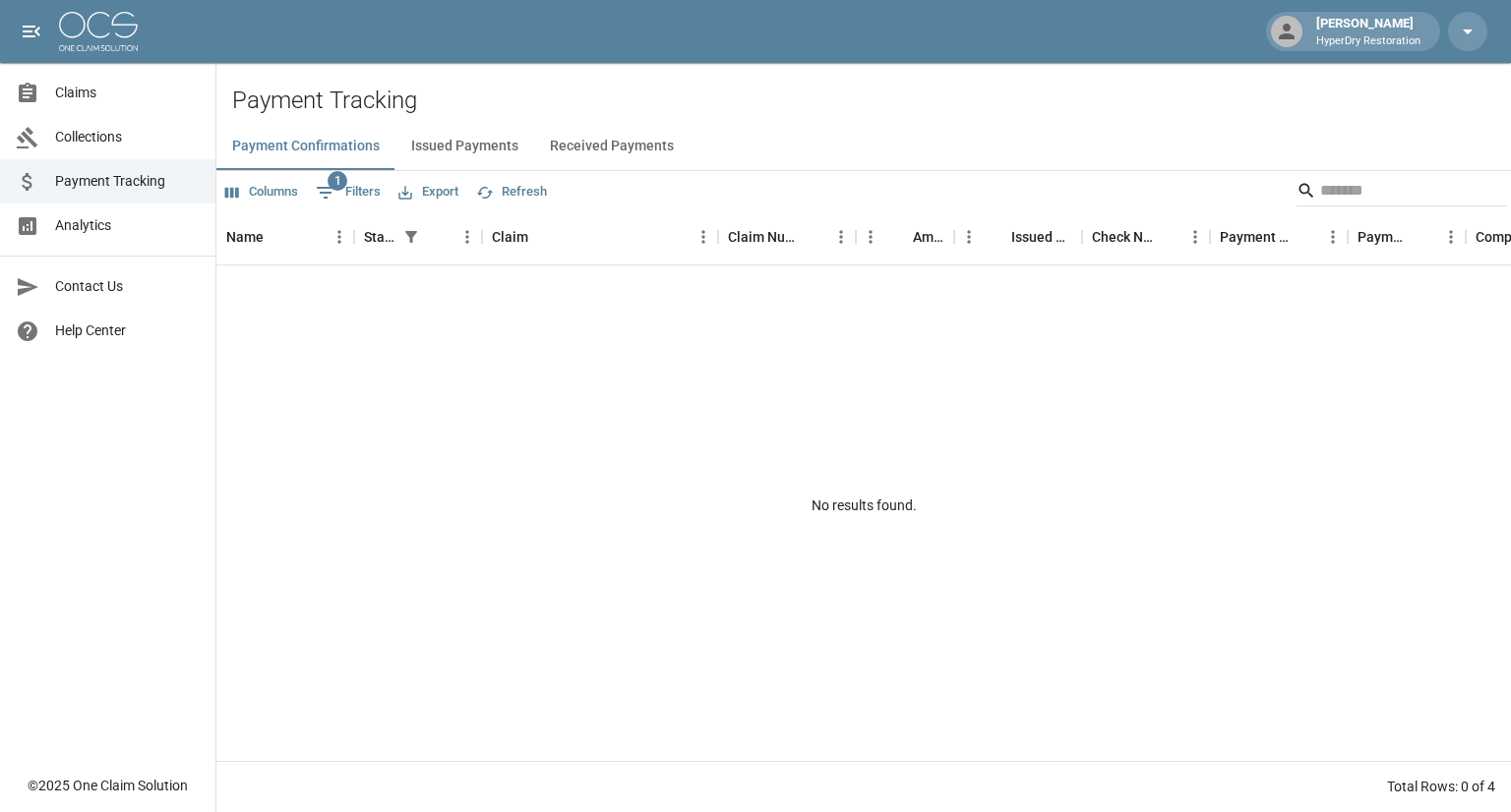
click at [570, 146] on button "Received Payments" at bounding box center [612, 146] width 155 height 47
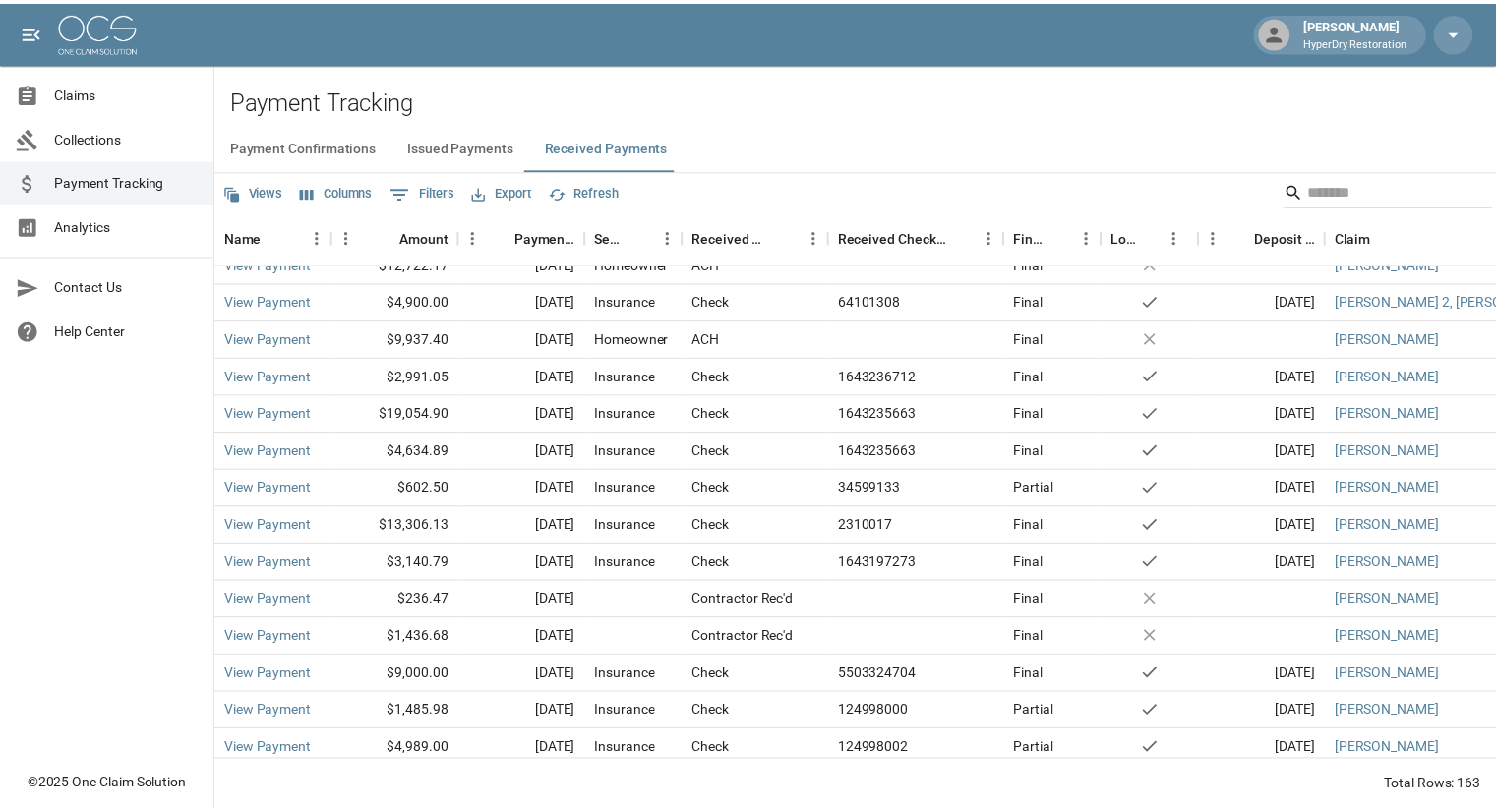
scroll to position [141, 0]
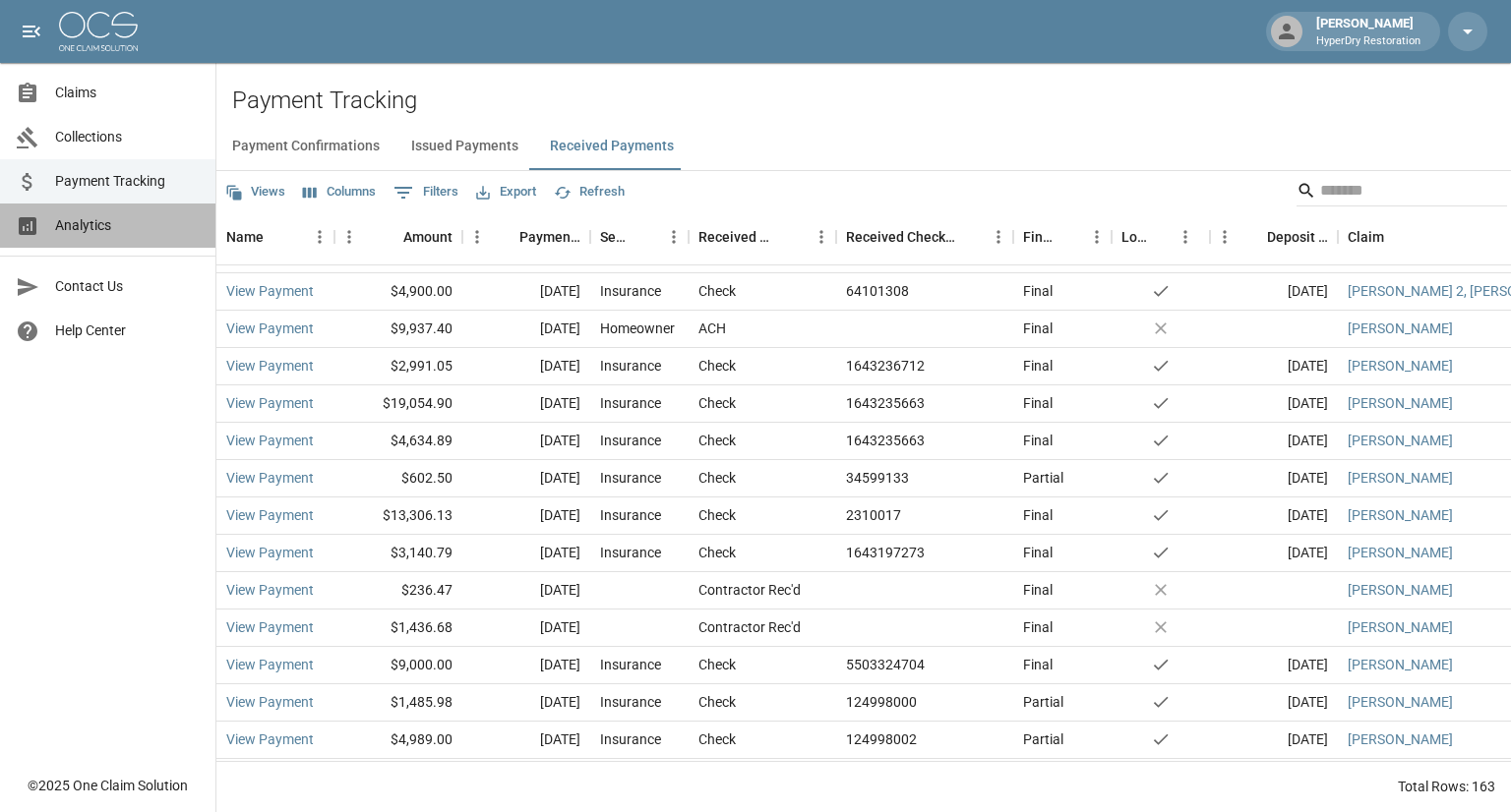
click at [83, 232] on span "Analytics" at bounding box center [127, 225] width 144 height 21
